Goal: Transaction & Acquisition: Purchase product/service

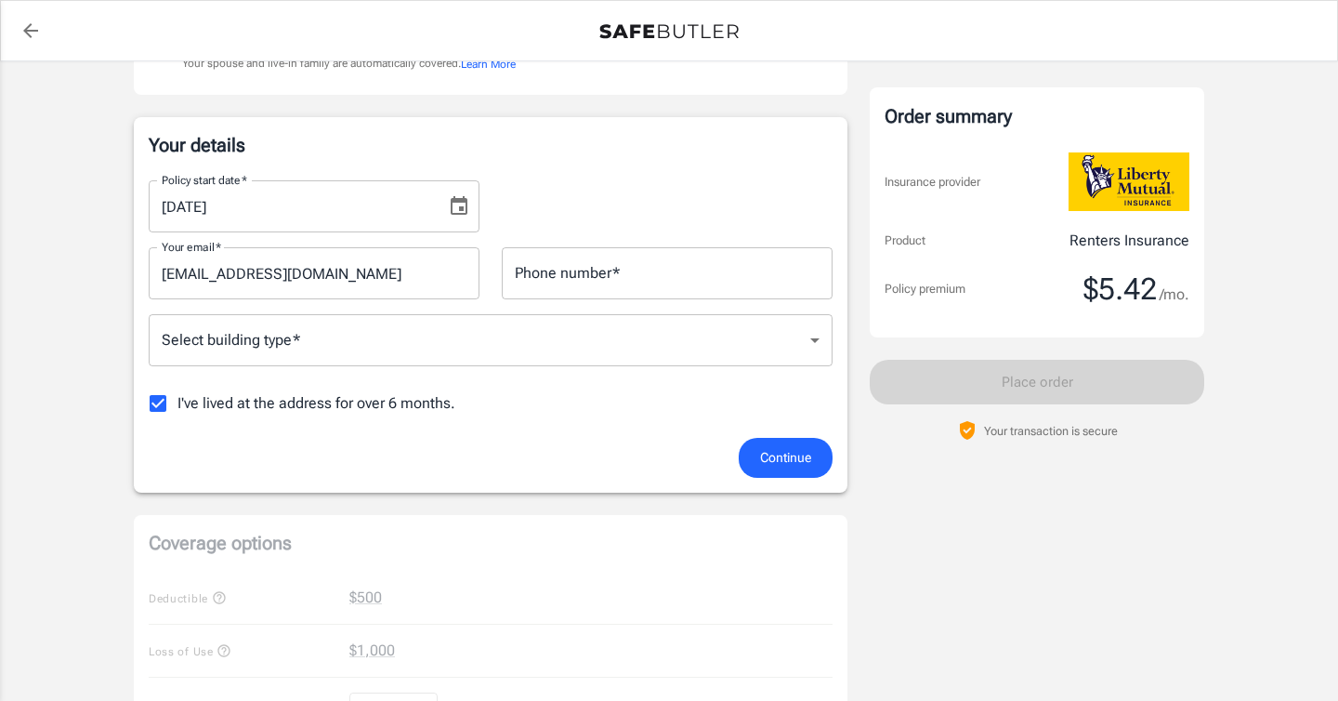
scroll to position [256, 0]
click at [453, 208] on icon "Choose date, selected date is Aug 26, 2025" at bounding box center [459, 203] width 22 height 22
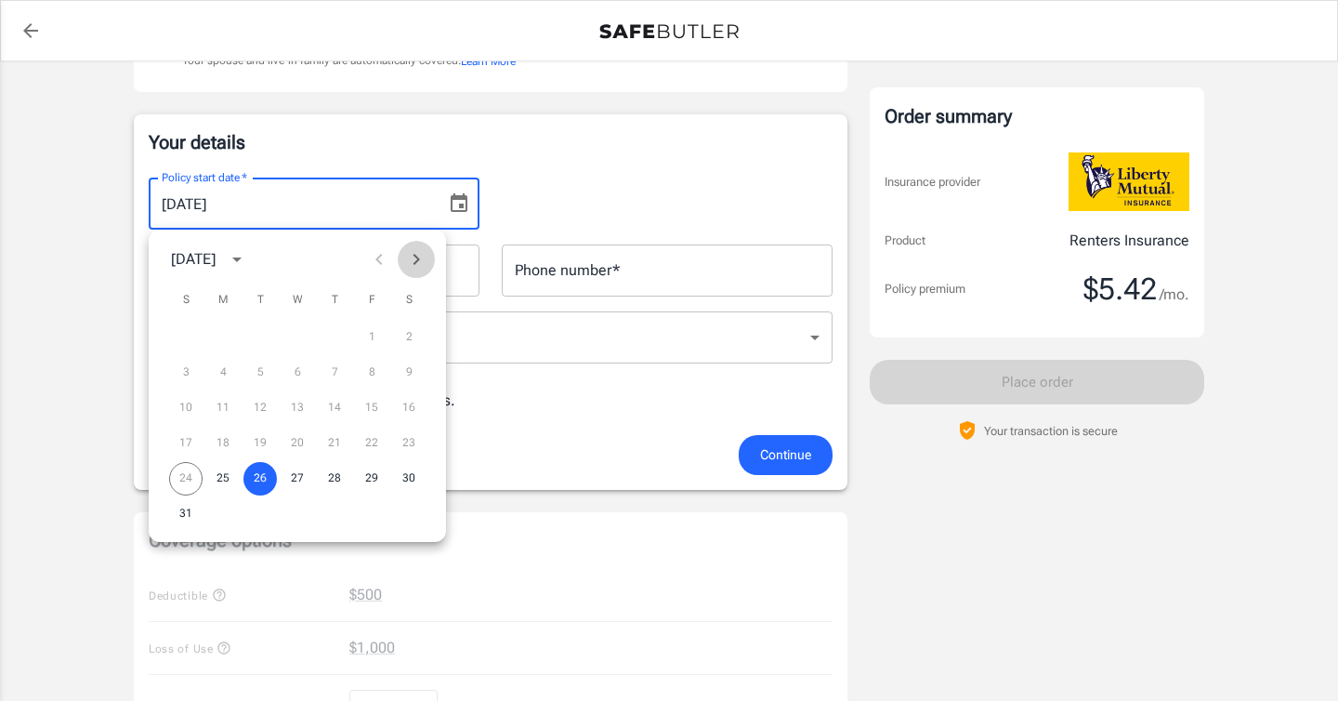
click at [419, 254] on icon "Next month" at bounding box center [416, 259] width 22 height 22
click at [216, 413] on button "15" at bounding box center [222, 407] width 33 height 33
type input "[DATE]"
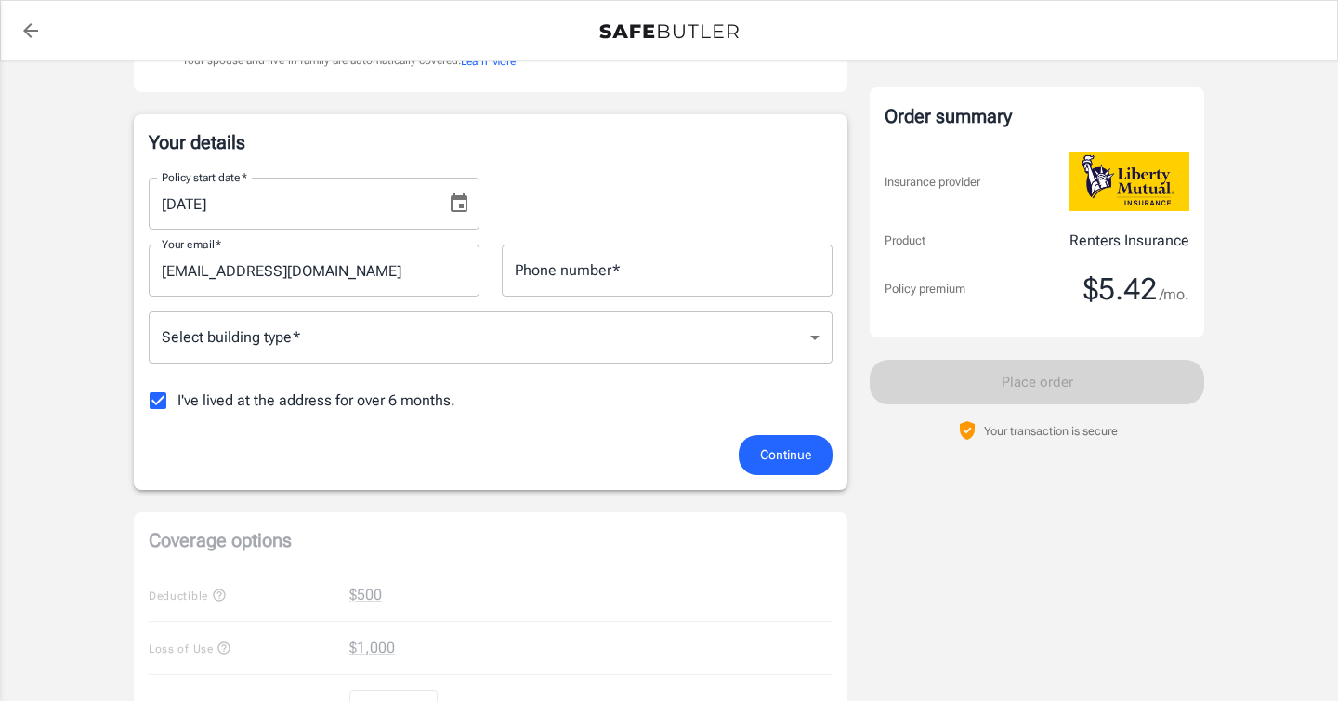
click at [592, 283] on input "Phone number   *" at bounding box center [667, 270] width 331 height 52
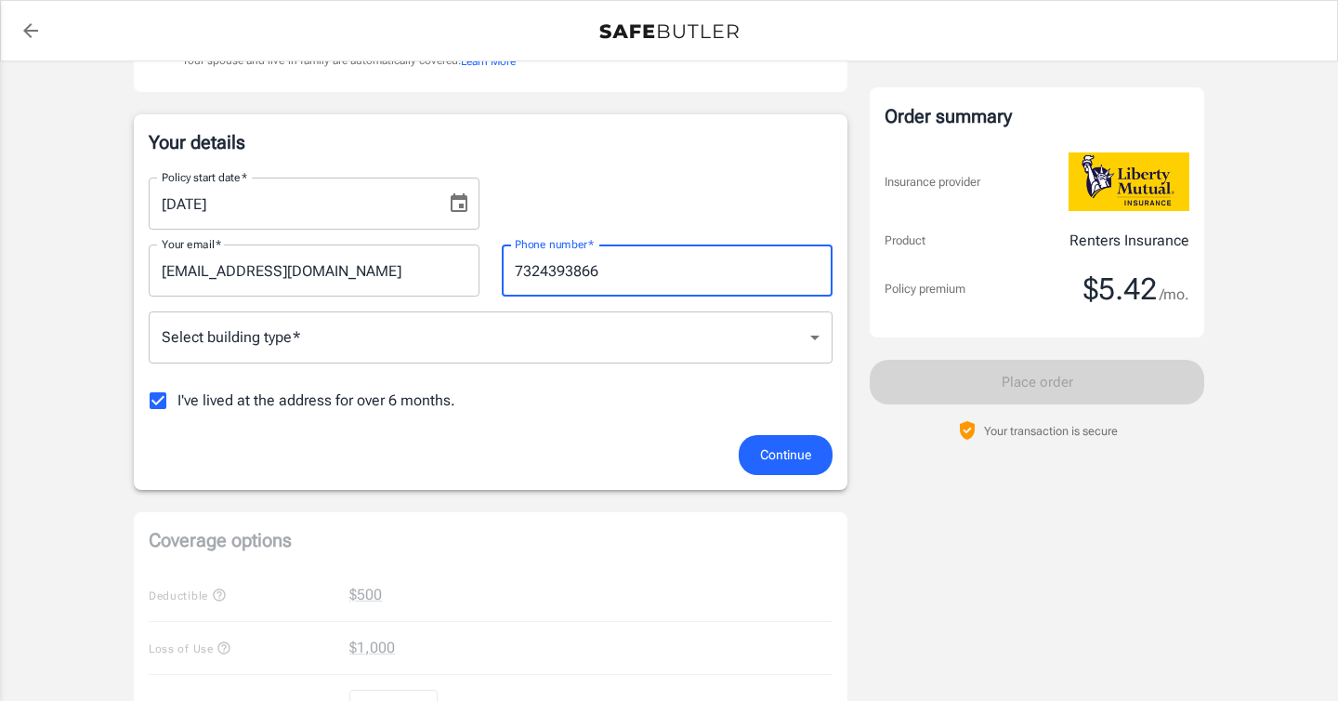
type input "7324393866"
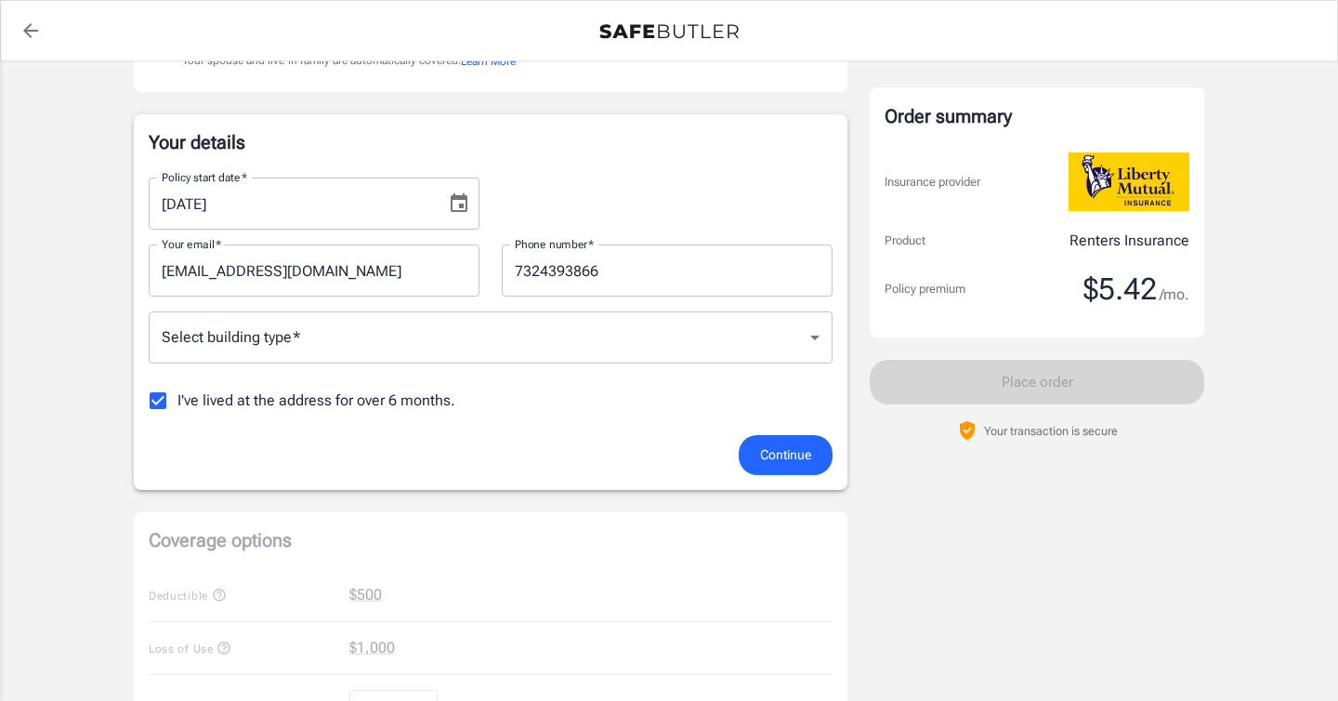
click at [497, 436] on div "Continue" at bounding box center [491, 455] width 706 height 40
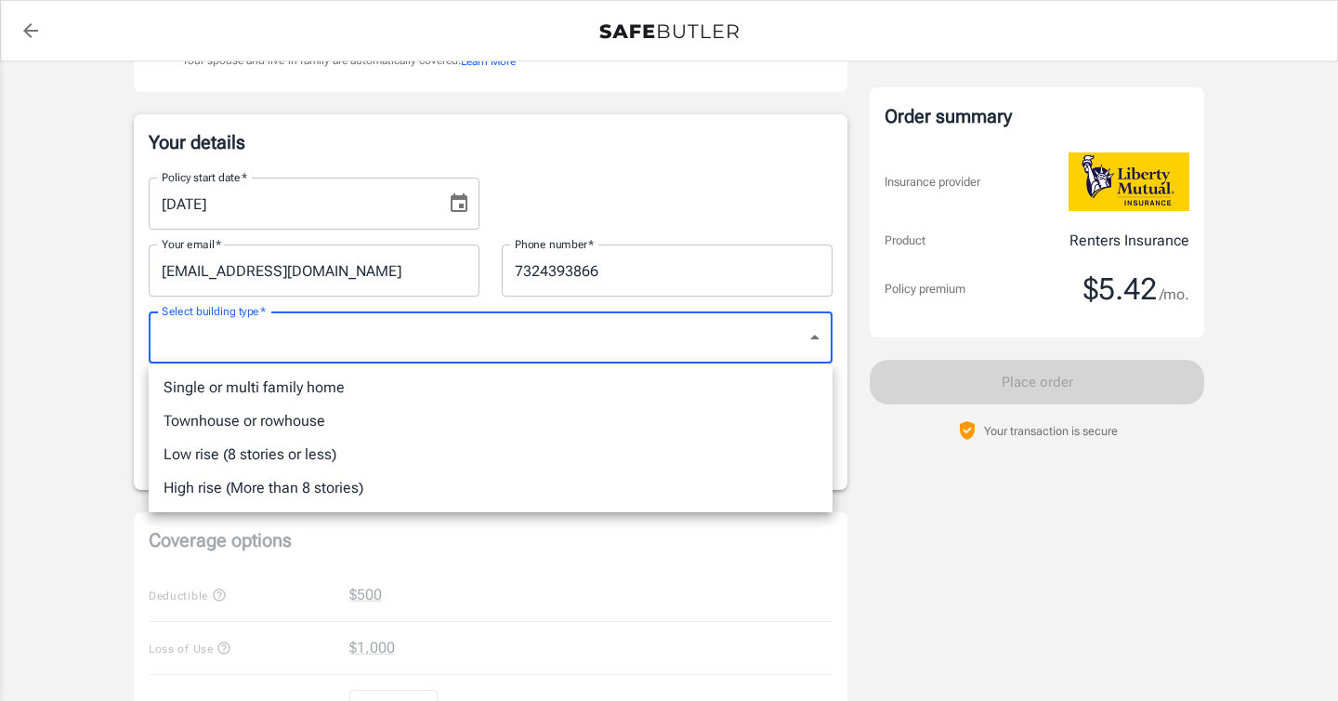
click at [501, 336] on body "Policy premium $ 5.42 /mo Liberty Mutual Renters Insurance [STREET_ADDRESS][US_…" at bounding box center [669, 622] width 1338 height 1757
click at [395, 444] on li "Low rise (8 stories or less)" at bounding box center [491, 454] width 684 height 33
type input "lowrise"
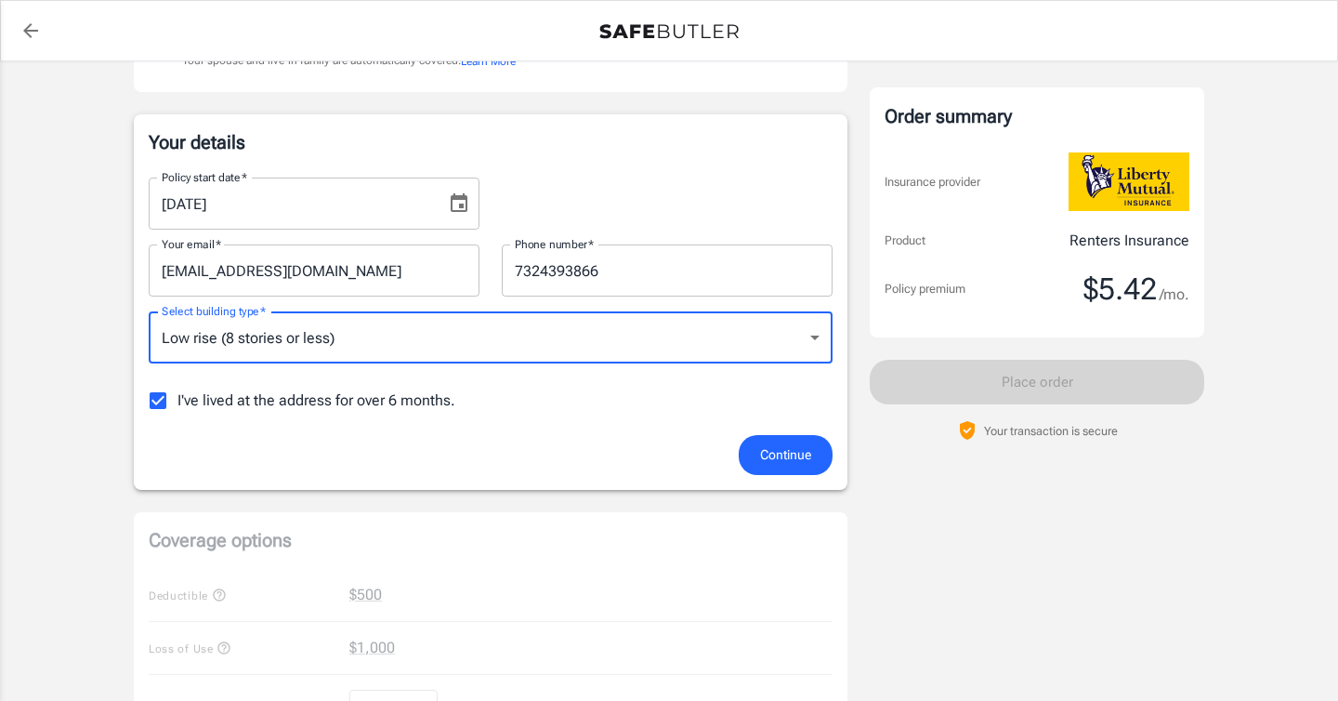
click at [351, 391] on span "I've lived at the address for over 6 months." at bounding box center [316, 400] width 278 height 22
click at [177, 391] on input "I've lived at the address for over 6 months." at bounding box center [157, 400] width 39 height 39
checkbox input "false"
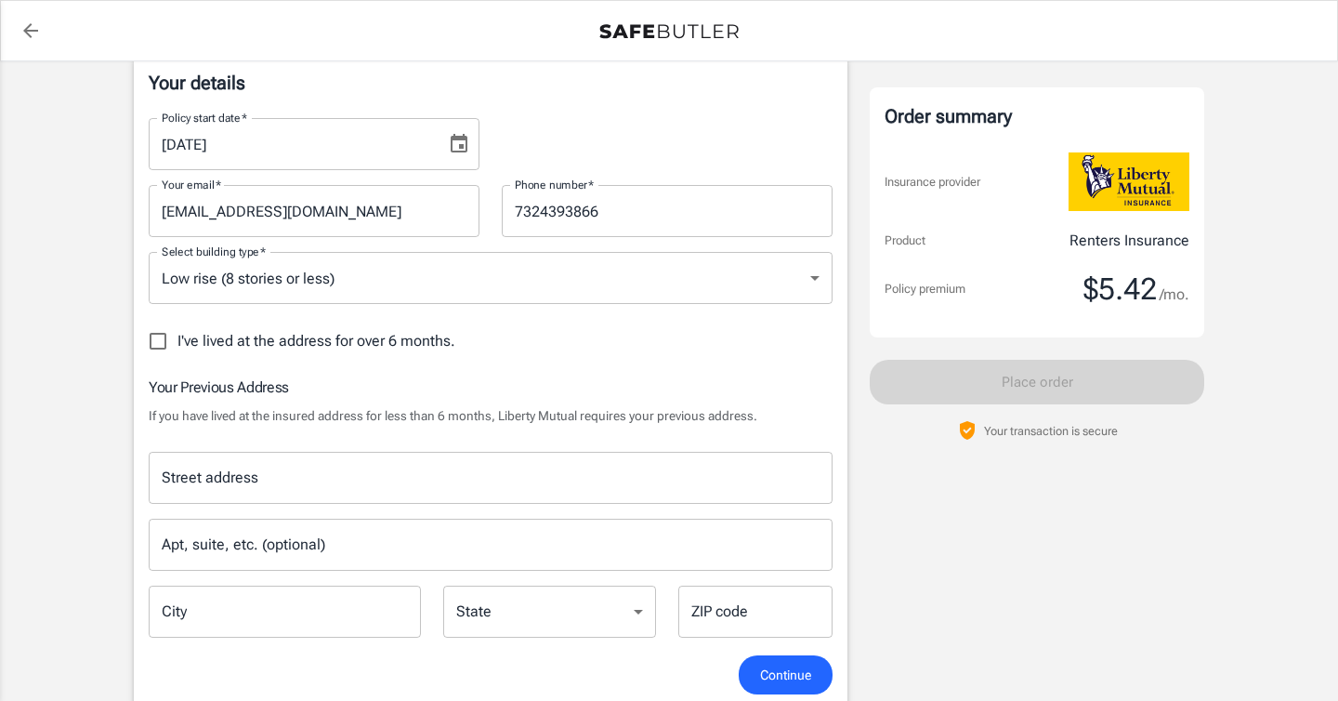
scroll to position [344, 0]
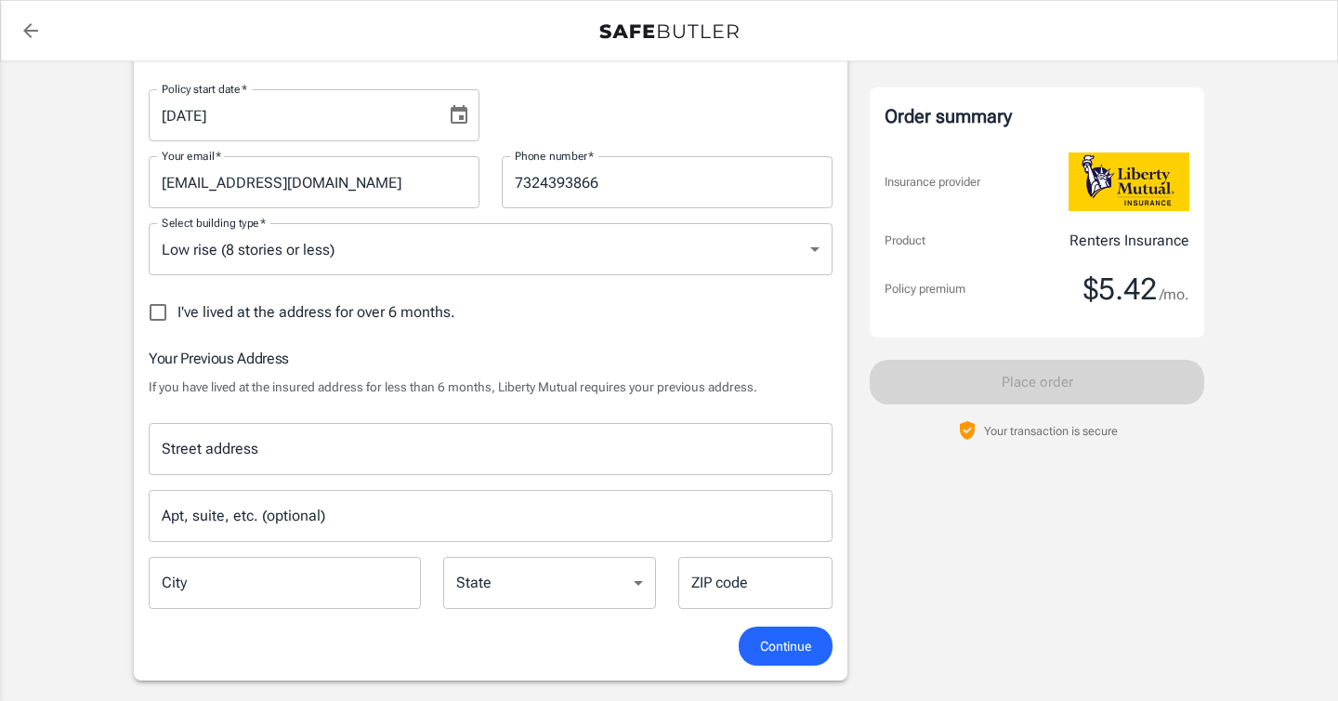
click at [498, 456] on input "Street address" at bounding box center [490, 448] width 667 height 35
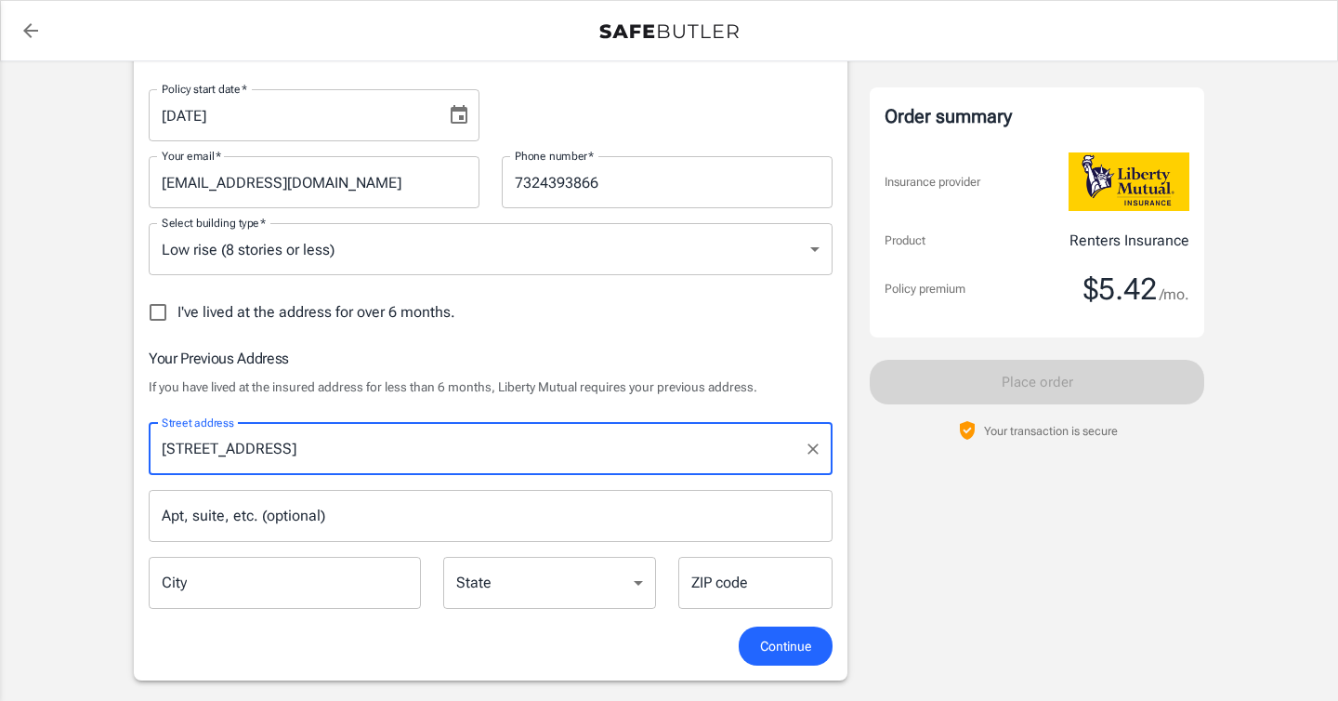
type input "[STREET_ADDRESS]"
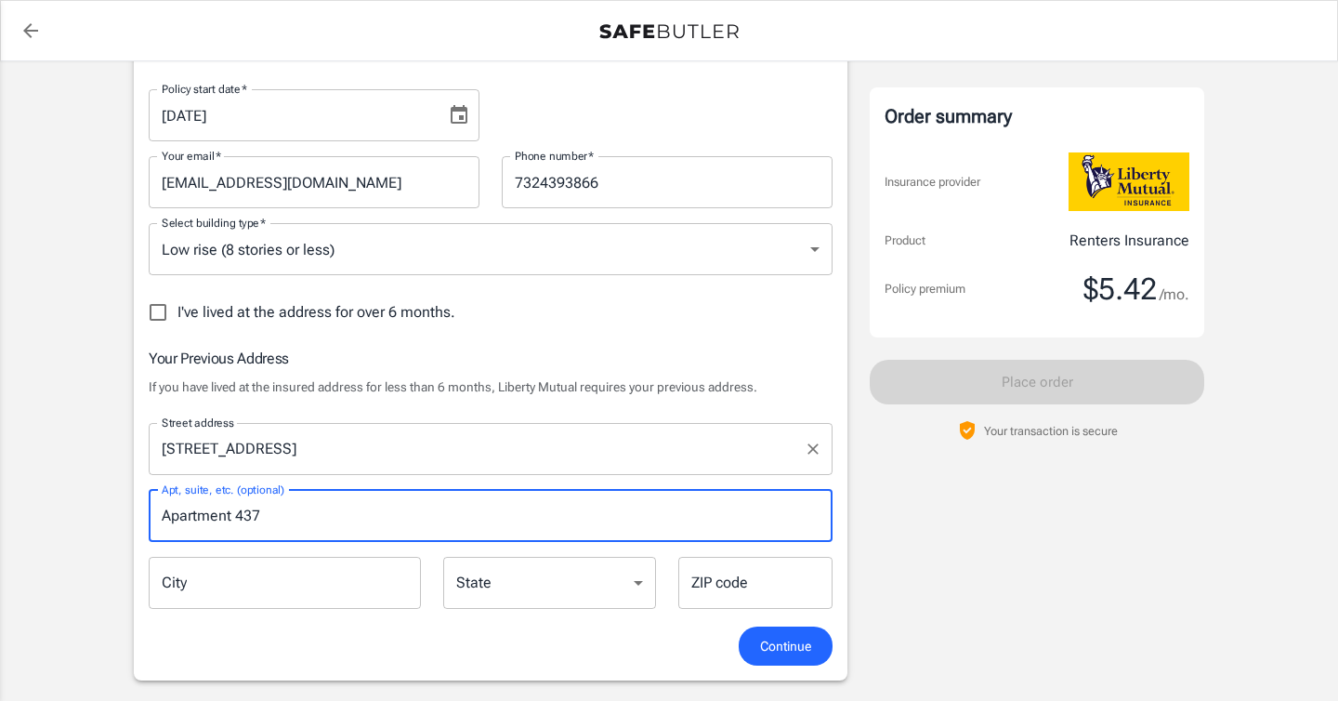
type input "Apartment 437"
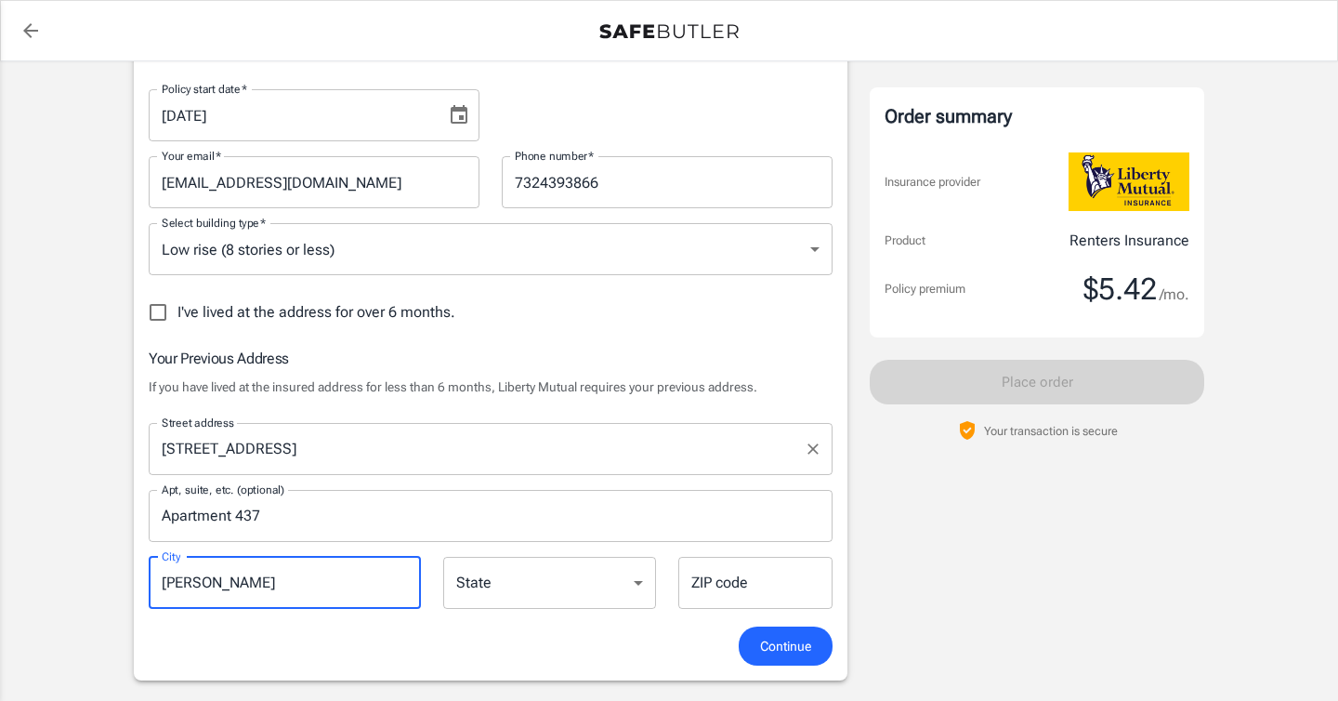
type input "[PERSON_NAME]"
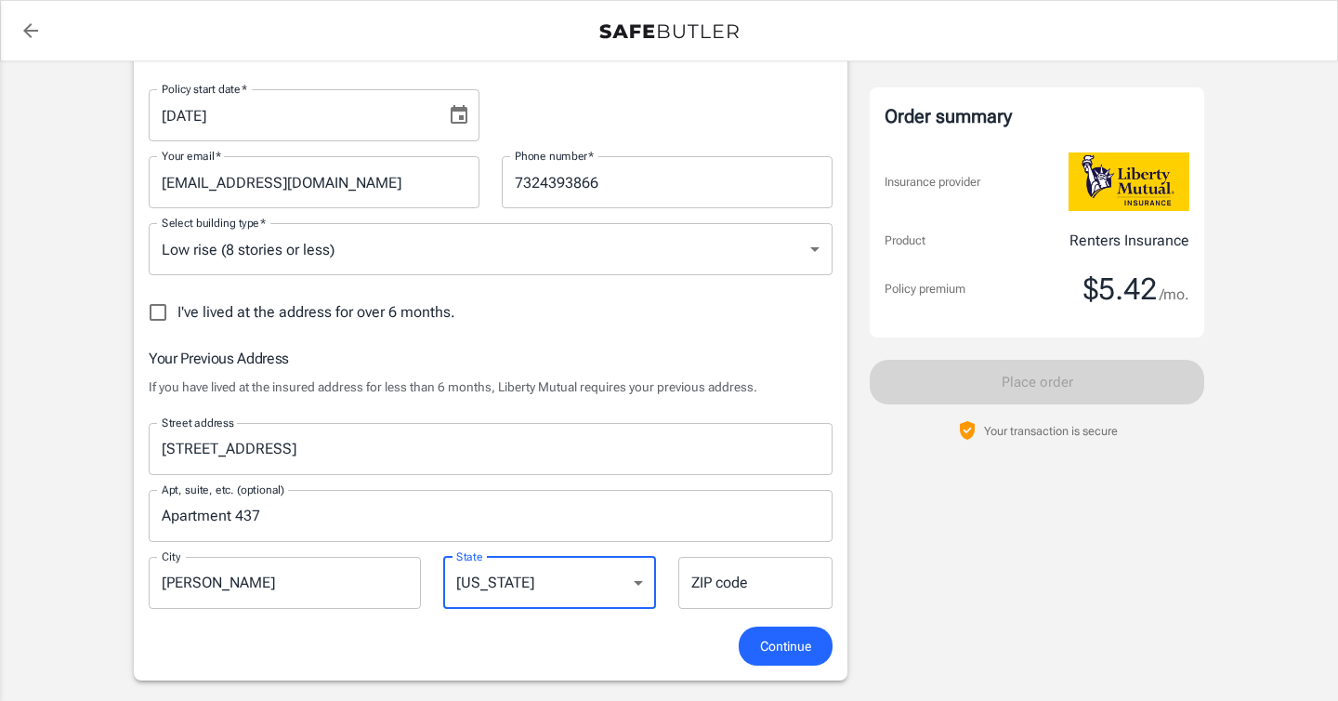
click at [535, 567] on select "[US_STATE] [US_STATE] [US_STATE] [US_STATE] [US_STATE] [US_STATE] [US_STATE] [U…" at bounding box center [549, 583] width 213 height 52
select select "NJ"
click at [728, 586] on input "ZIP code" at bounding box center [755, 583] width 154 height 52
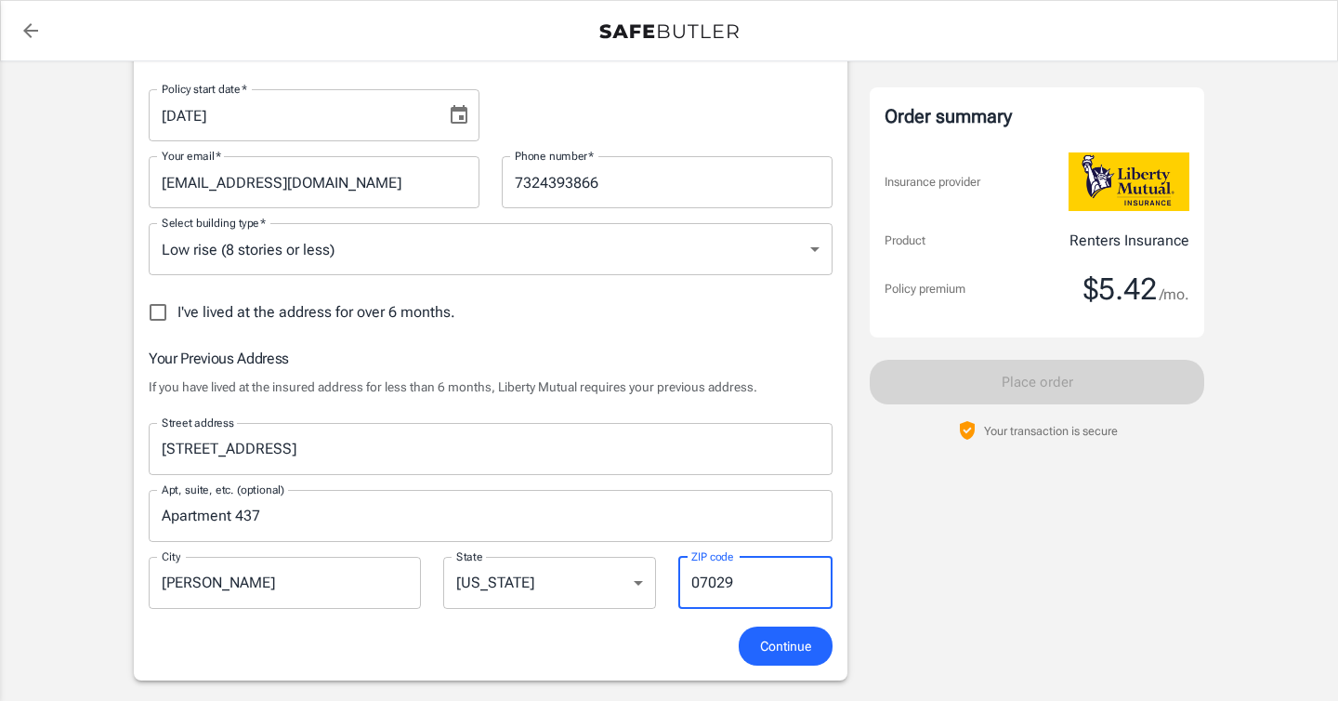
type input "07029"
click at [649, 663] on div "Continue" at bounding box center [491, 646] width 706 height 40
click at [786, 650] on span "Continue" at bounding box center [785, 646] width 51 height 23
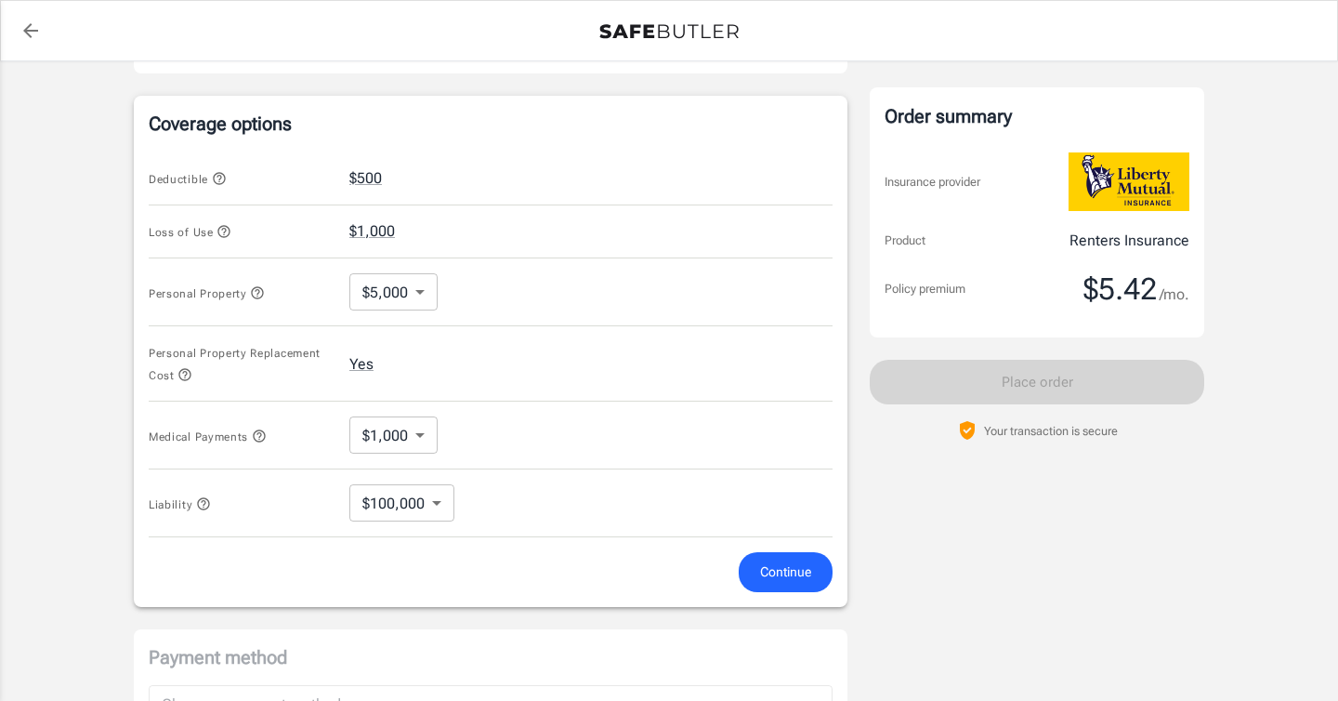
scroll to position [742, 0]
click at [439, 507] on body "Policy premium $ 5.42 /mo Liberty Mutual Renters Insurance [STREET_ADDRESS][US_…" at bounding box center [669, 171] width 1338 height 1827
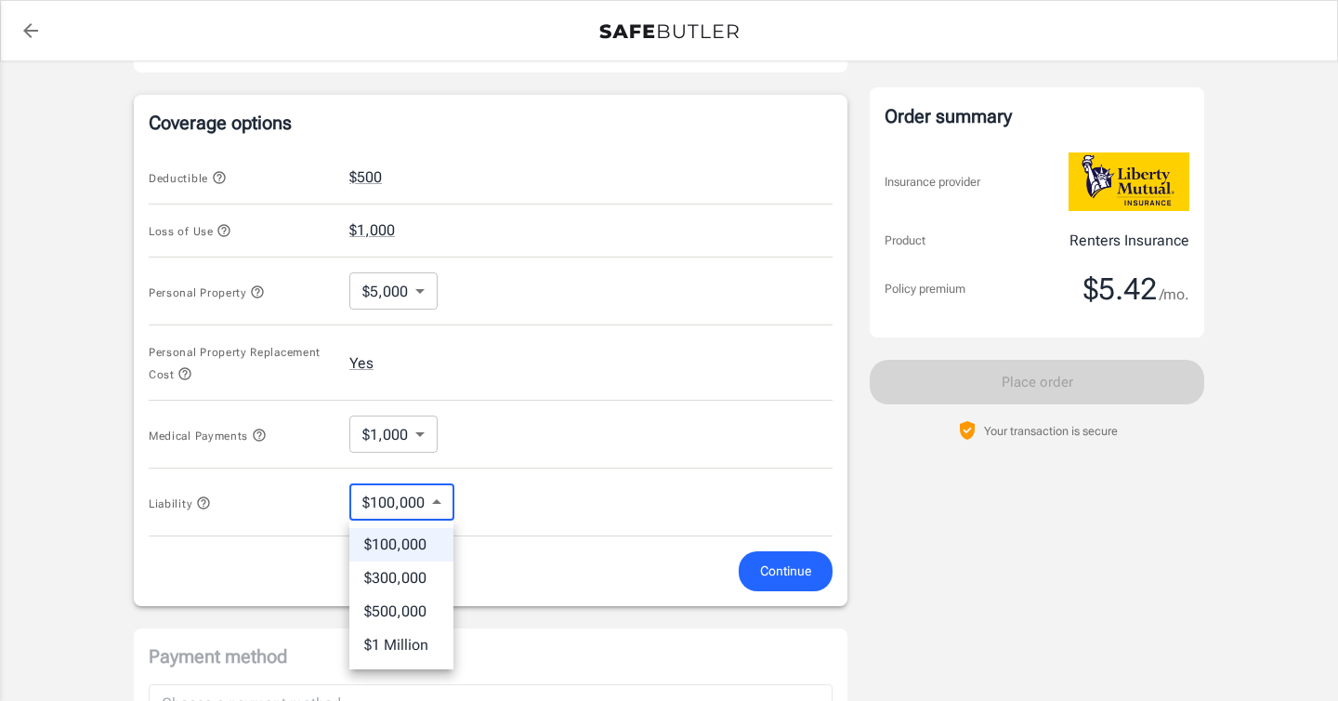
click at [412, 576] on li "$300,000" at bounding box center [401, 577] width 104 height 33
type input "300000"
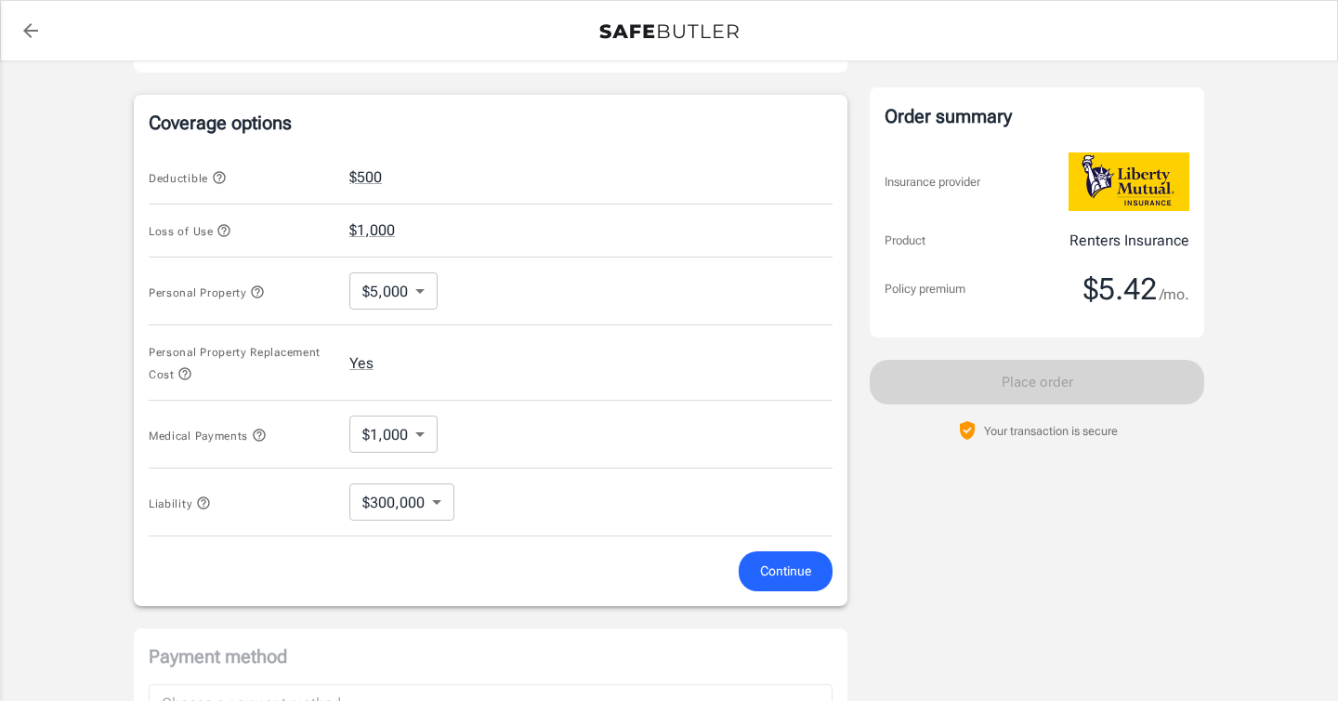
click at [448, 582] on div "Continue" at bounding box center [491, 571] width 706 height 40
click at [425, 291] on body "Policy premium $ 5.42 /mo Liberty Mutual Renters Insurance [STREET_ADDRESS][US_…" at bounding box center [669, 171] width 1338 height 1827
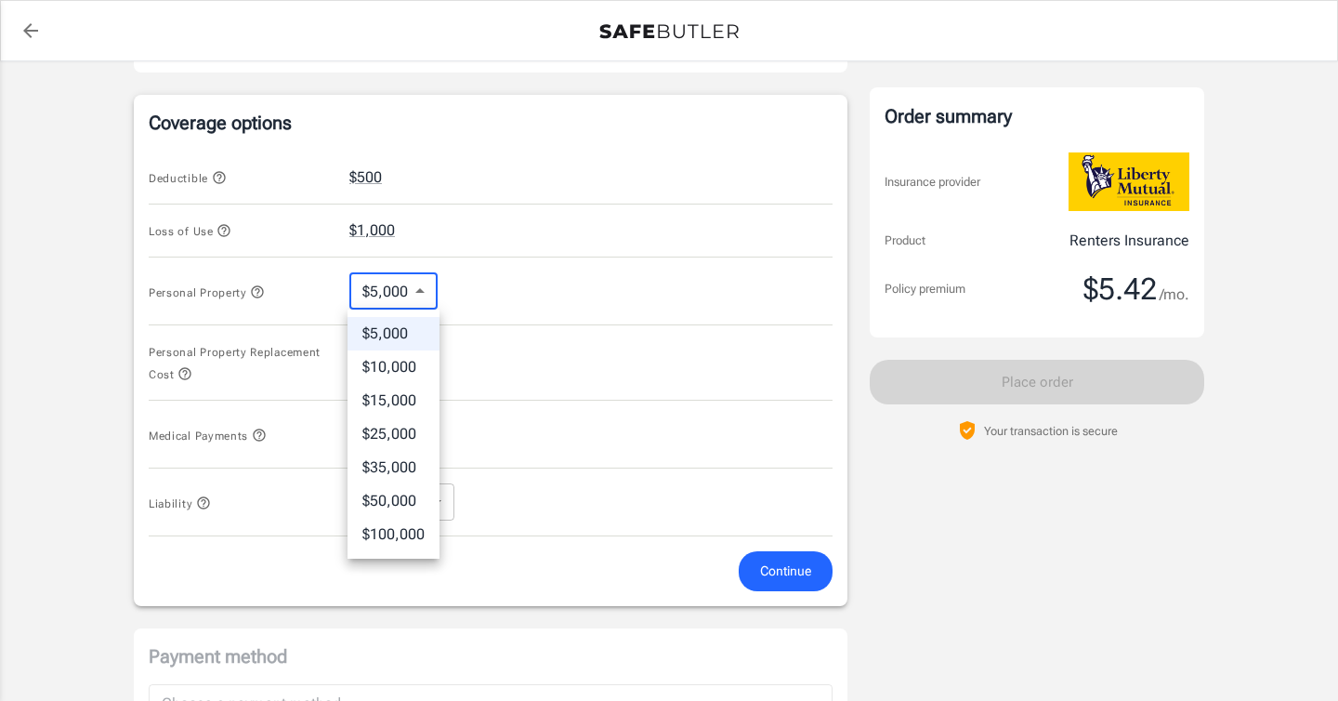
click at [405, 400] on li "$15,000" at bounding box center [394, 400] width 92 height 33
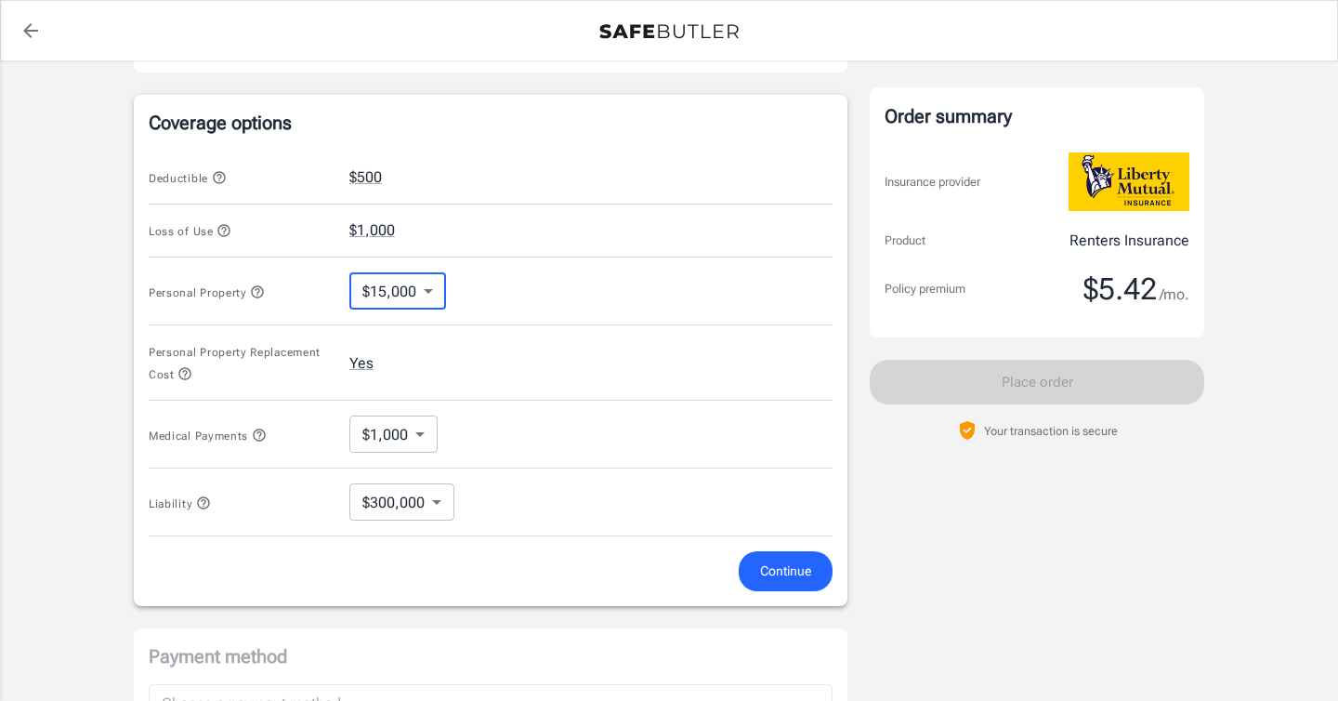
click at [548, 584] on div "Continue" at bounding box center [491, 571] width 706 height 40
click at [400, 287] on body "Policy premium $ 5.42 /mo Liberty Mutual Renters Insurance [STREET_ADDRESS][US_…" at bounding box center [669, 171] width 1338 height 1827
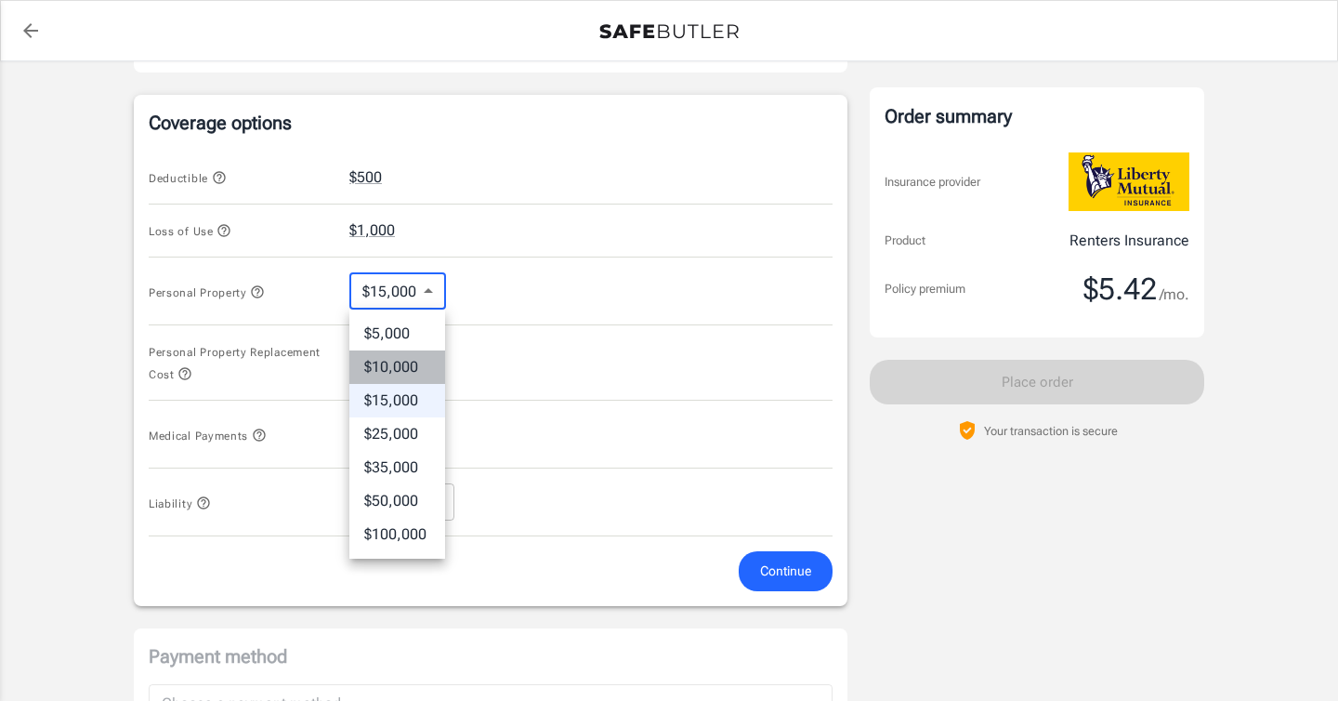
click at [395, 362] on li "$10,000" at bounding box center [397, 366] width 96 height 33
type input "10000"
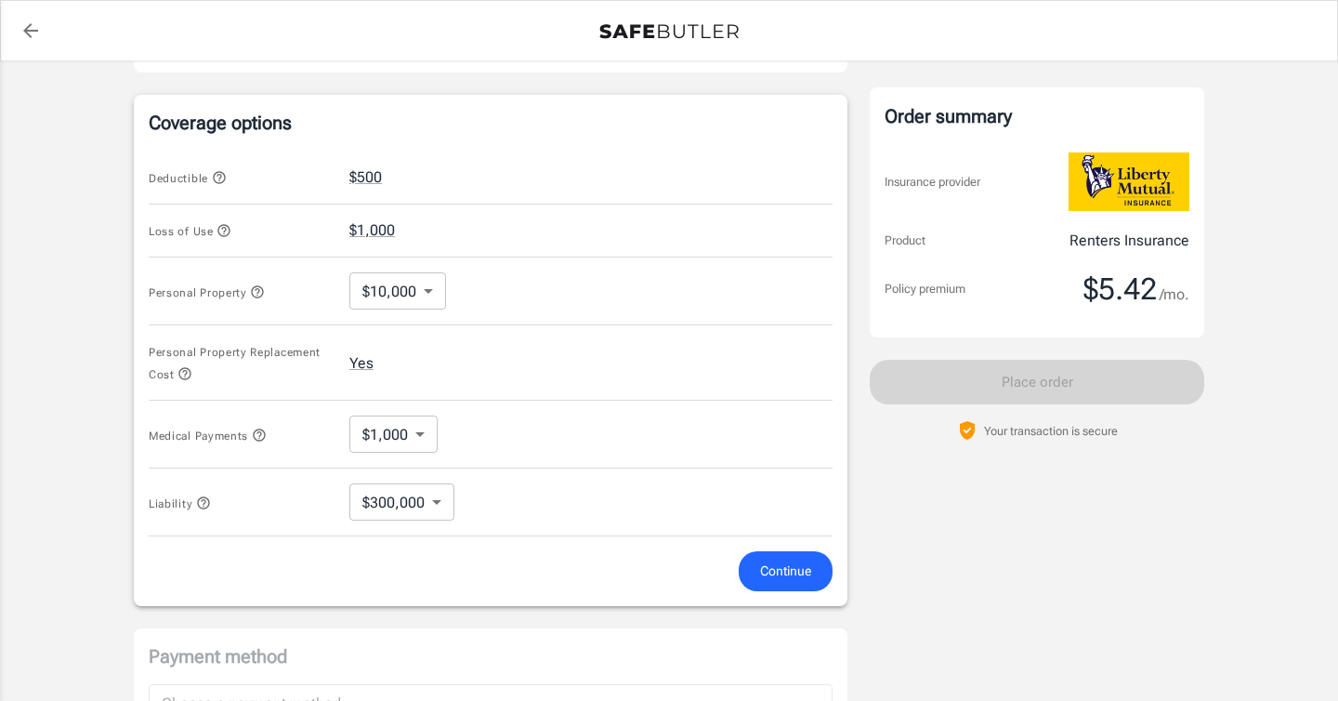
click at [466, 220] on div "Loss of Use $1,000" at bounding box center [491, 231] width 684 height 54
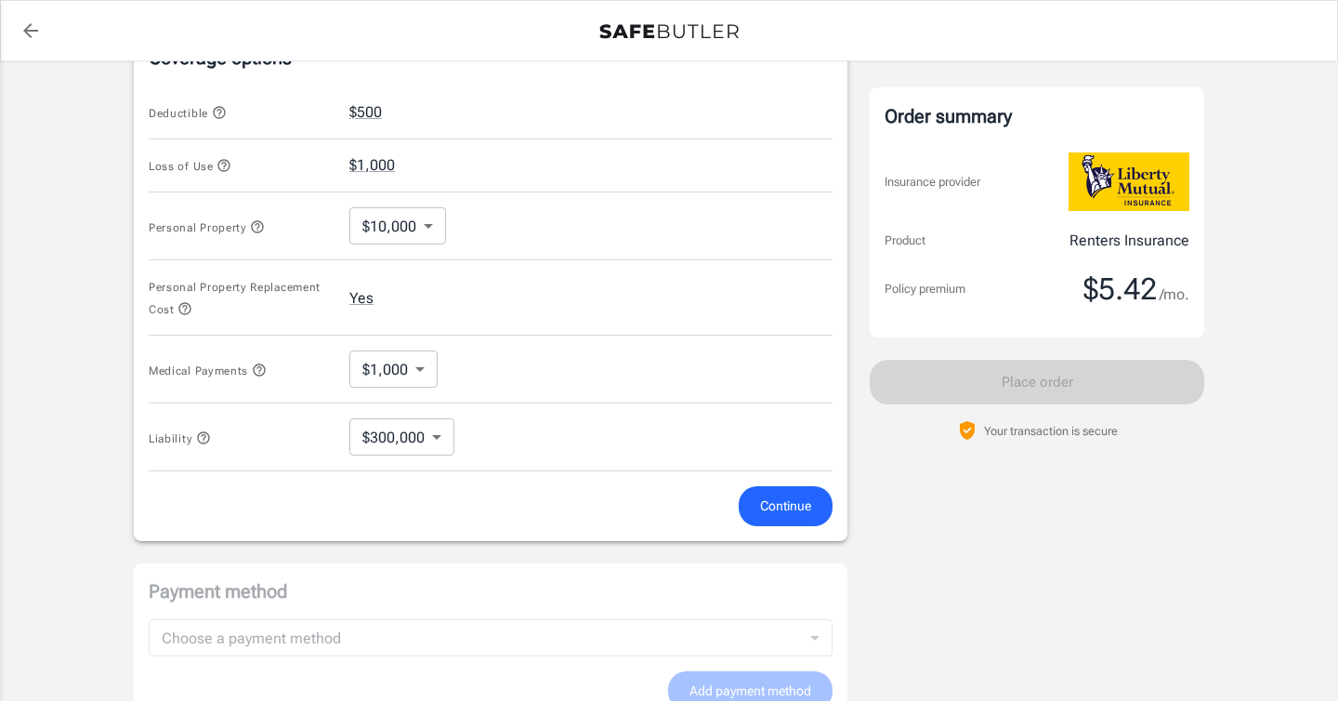
scroll to position [817, 0]
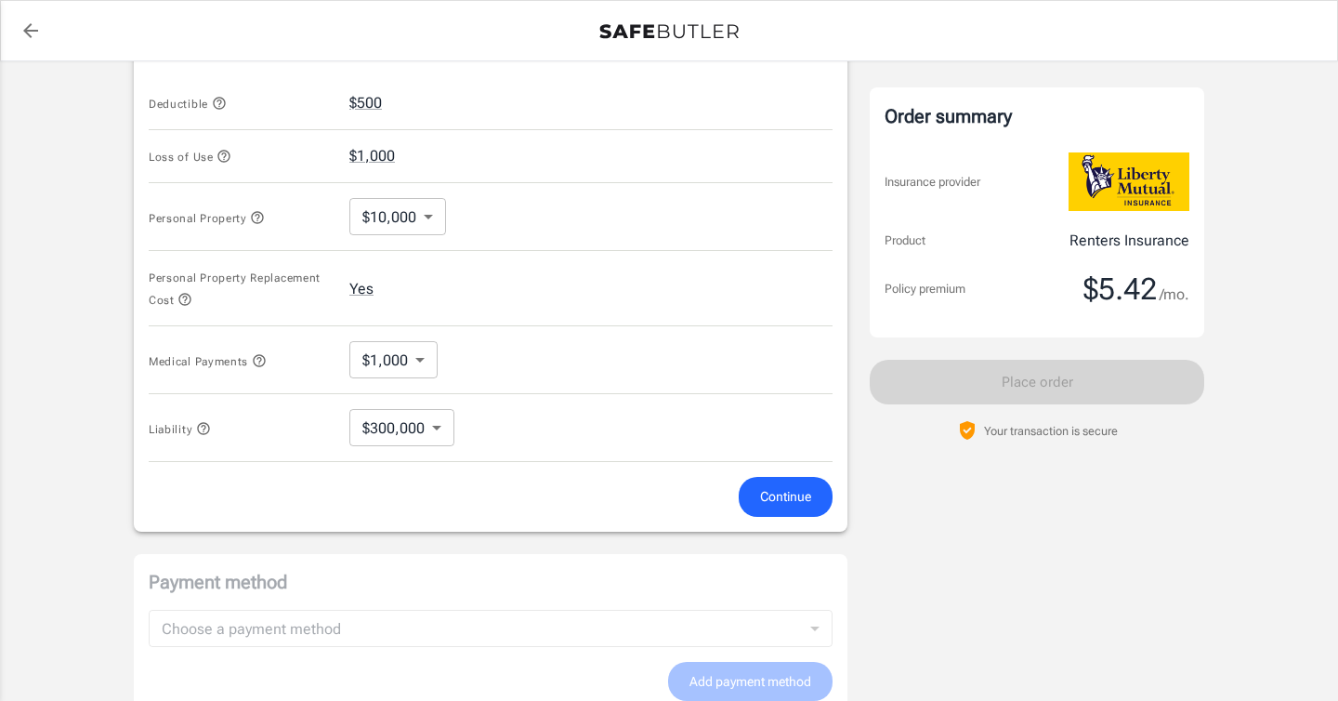
click at [777, 500] on span "Continue" at bounding box center [785, 496] width 51 height 23
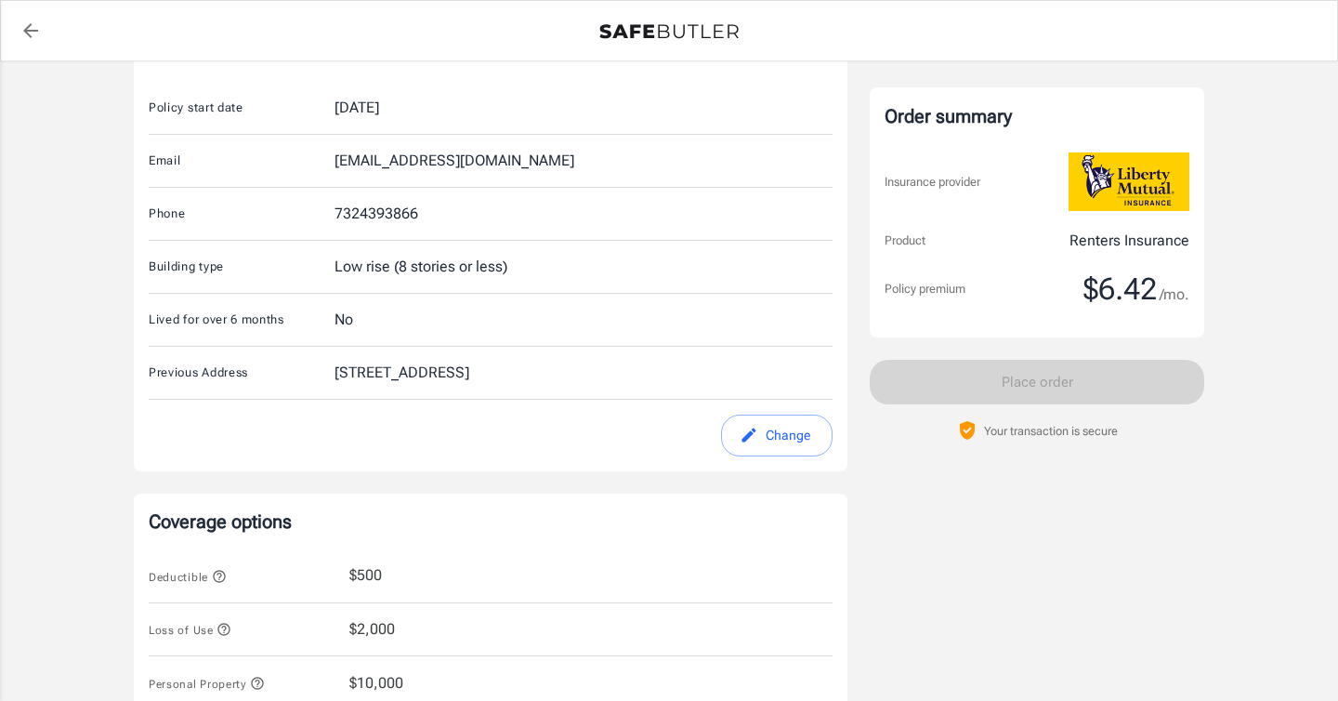
scroll to position [335, 0]
